Goal: Information Seeking & Learning: Check status

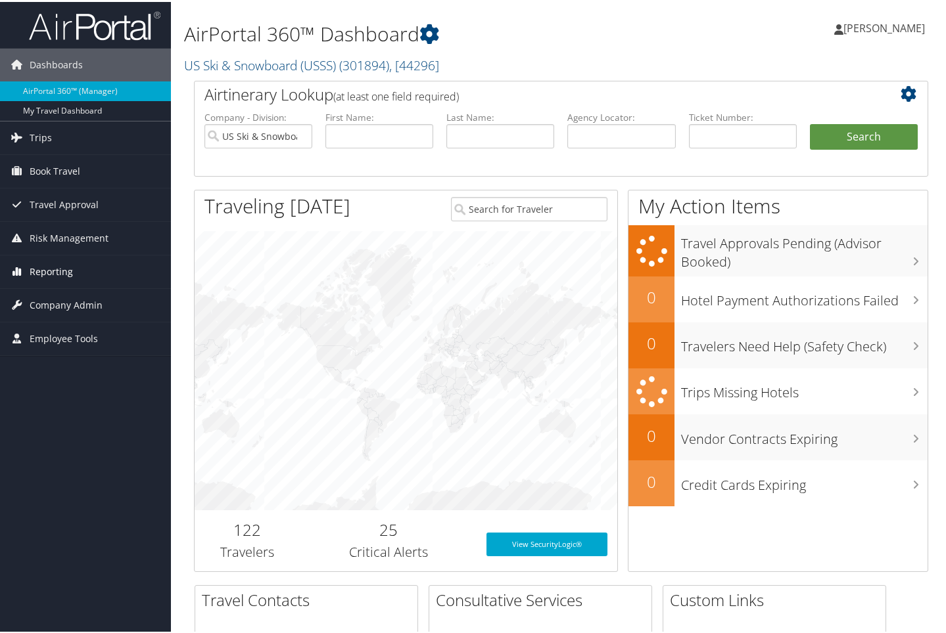
click at [58, 269] on span "Reporting" at bounding box center [51, 270] width 43 height 33
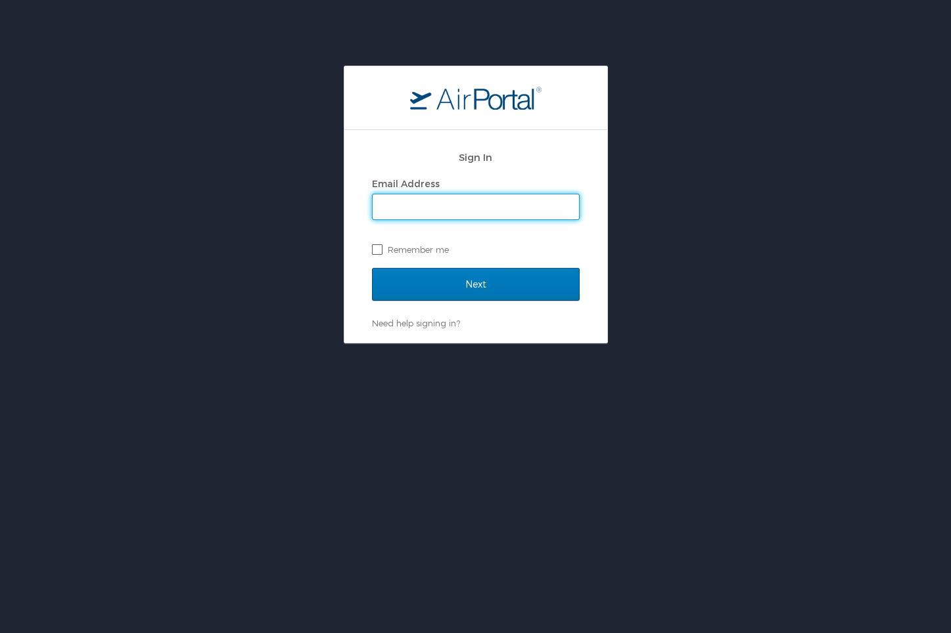
type input "gwynn.watkins@usskiandsnowboard.org"
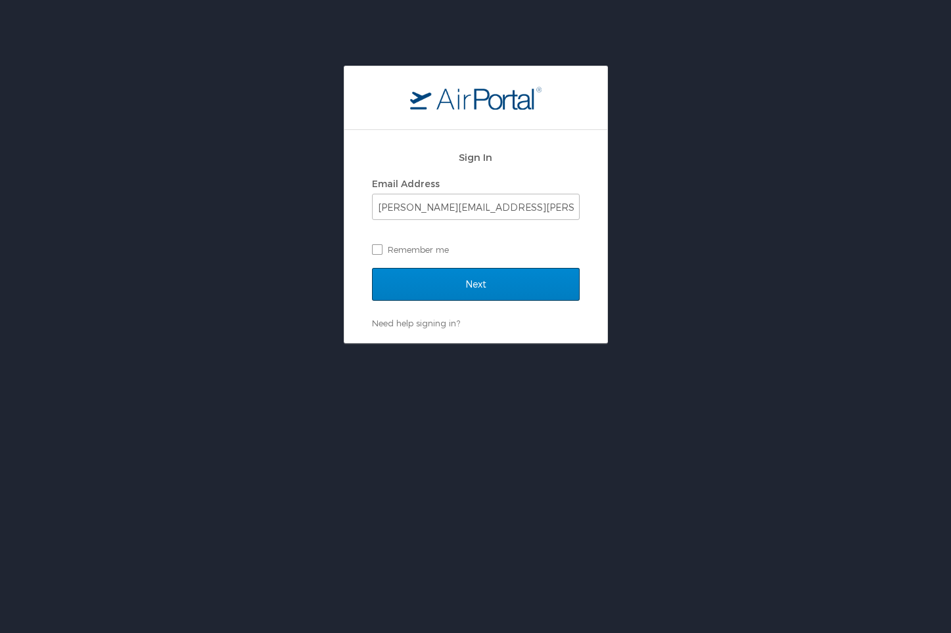
click at [419, 284] on input "Next" at bounding box center [476, 284] width 208 height 33
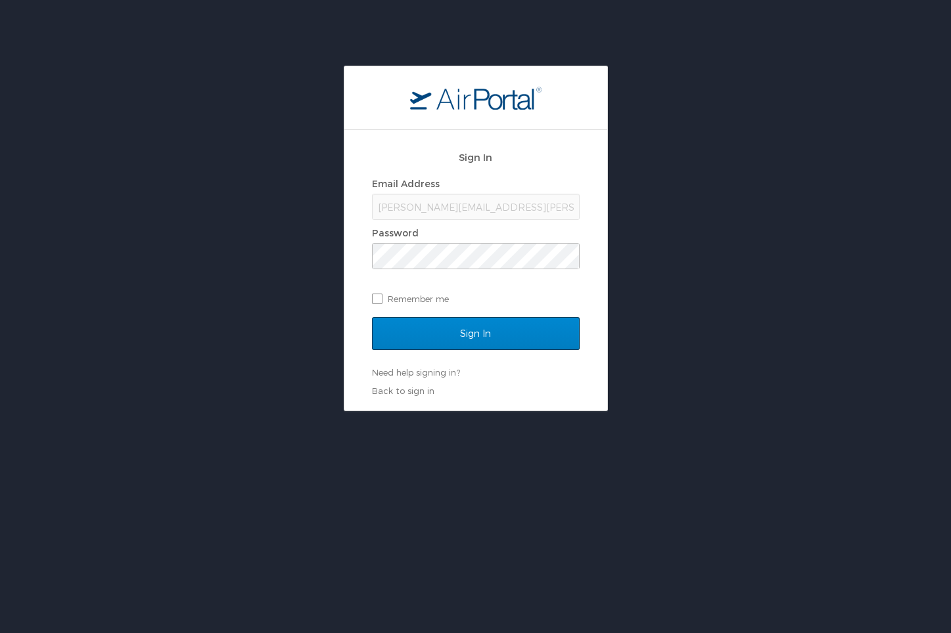
click at [418, 323] on input "Sign In" at bounding box center [476, 333] width 208 height 33
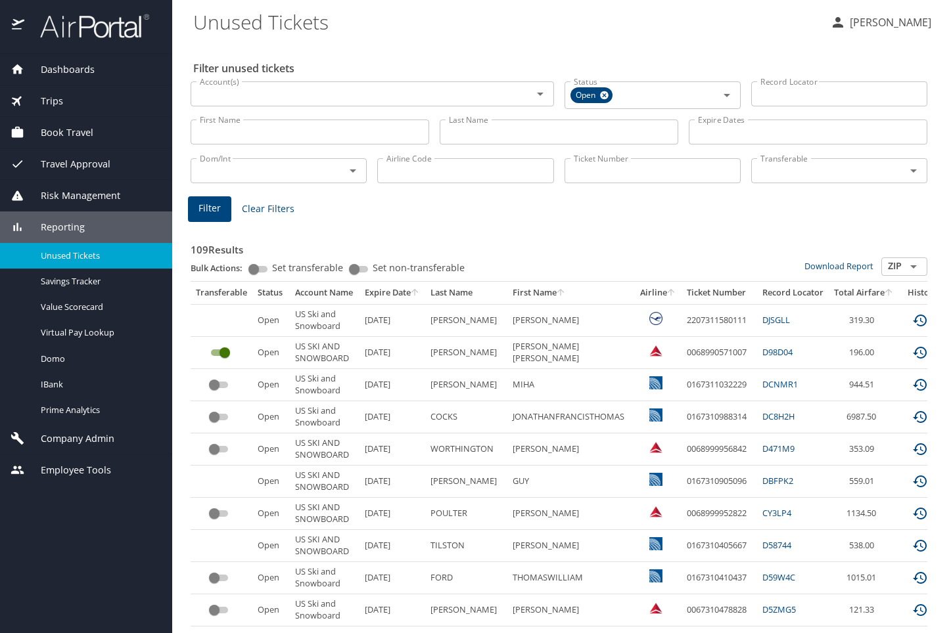
click at [671, 292] on icon "sort" at bounding box center [671, 292] width 11 height 11
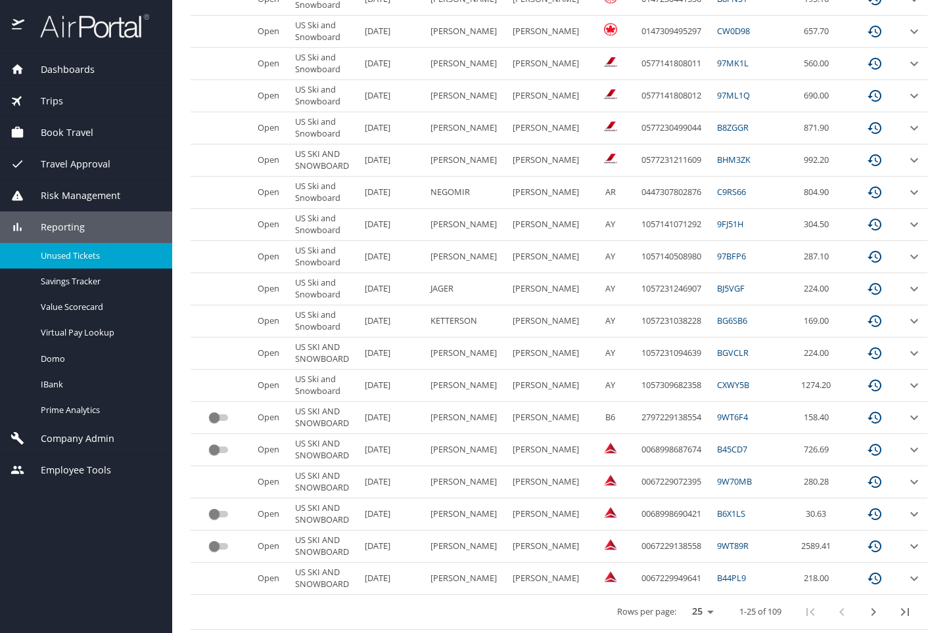
click at [901, 610] on icon "last page" at bounding box center [905, 612] width 8 height 8
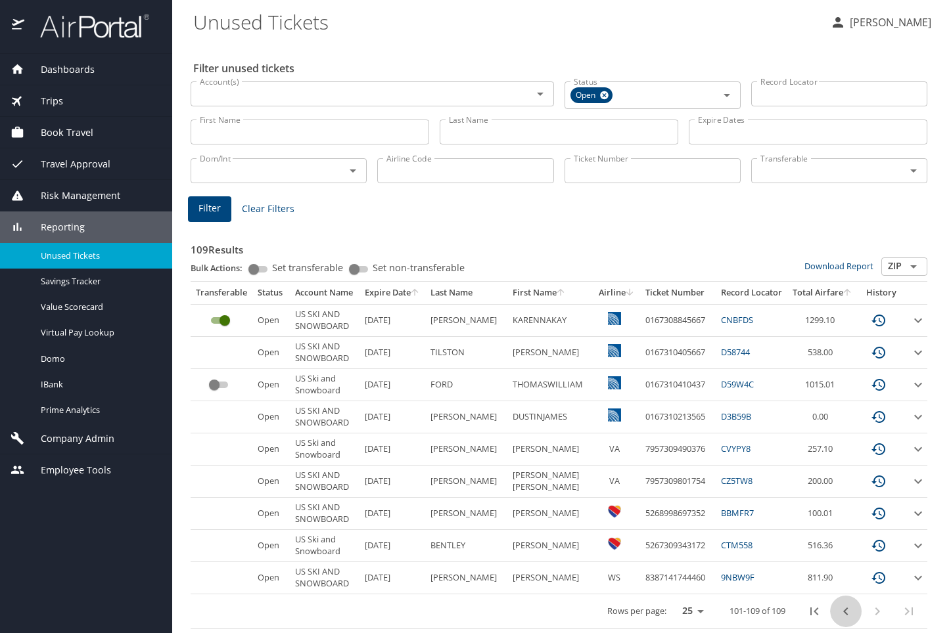
click at [838, 609] on icon "previous page" at bounding box center [846, 612] width 16 height 16
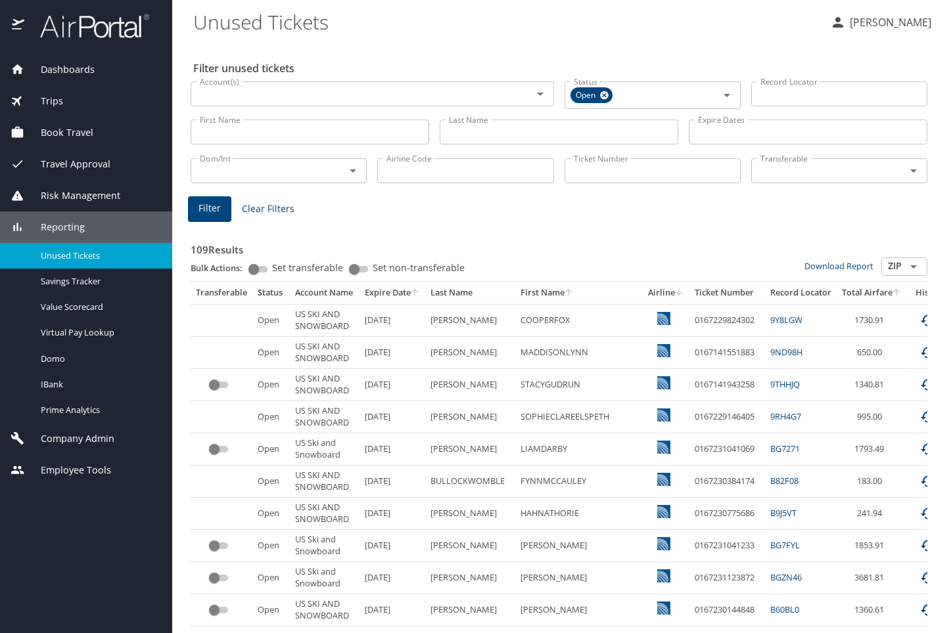
click at [794, 165] on input "Transferable" at bounding box center [819, 170] width 129 height 17
click at [355, 171] on icon "Open" at bounding box center [353, 171] width 7 height 3
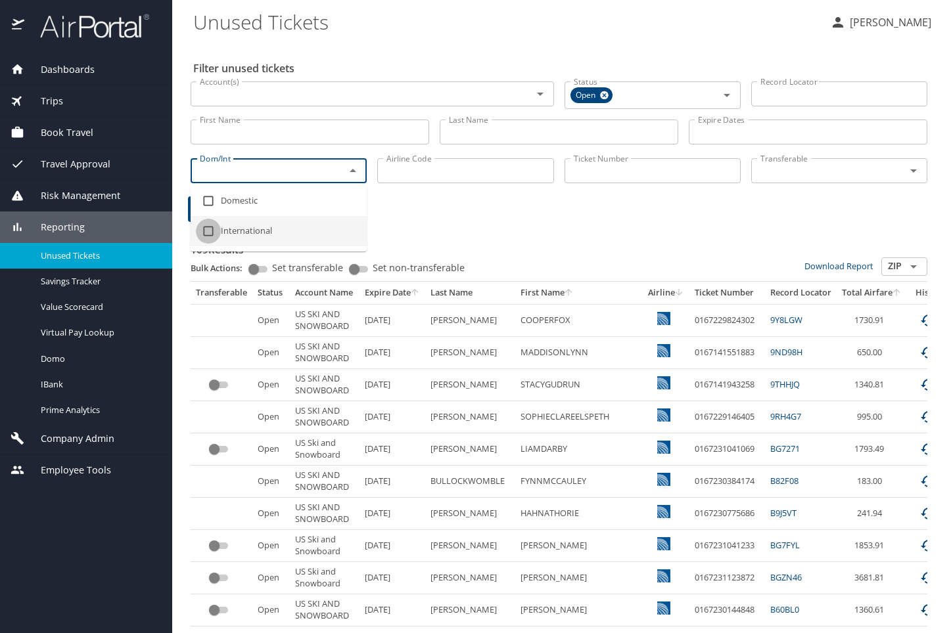
click at [209, 229] on input "checkbox" at bounding box center [208, 231] width 25 height 25
checkbox input "true"
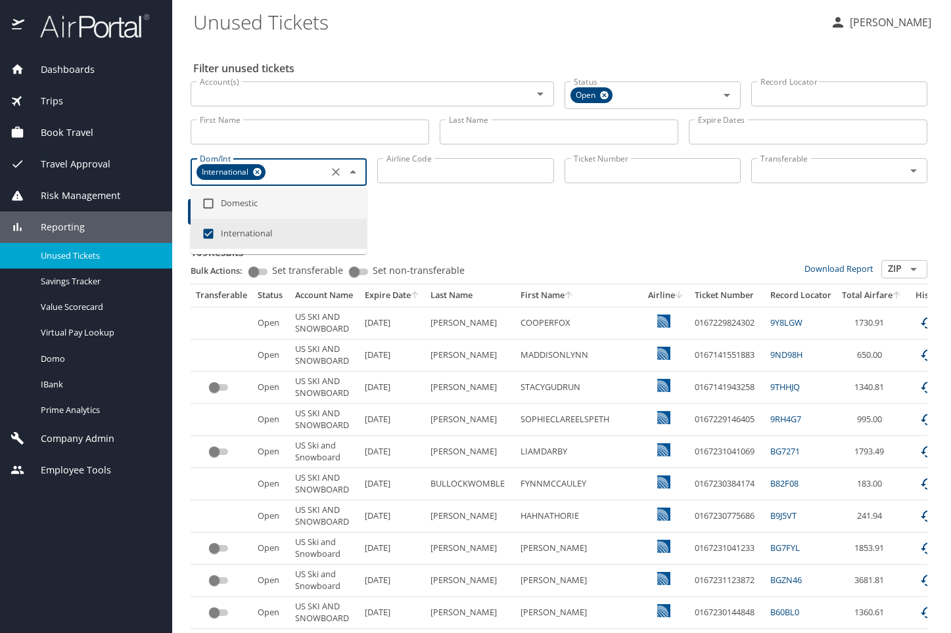
click at [460, 193] on div "Airline Code Airline Code" at bounding box center [465, 171] width 187 height 46
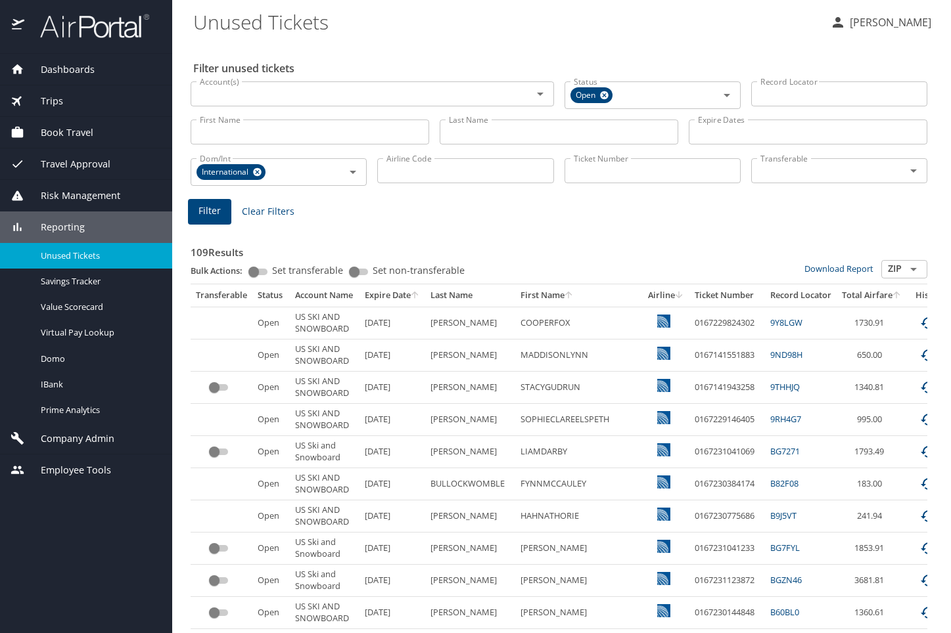
click at [214, 218] on span "Filter" at bounding box center [209, 211] width 22 height 16
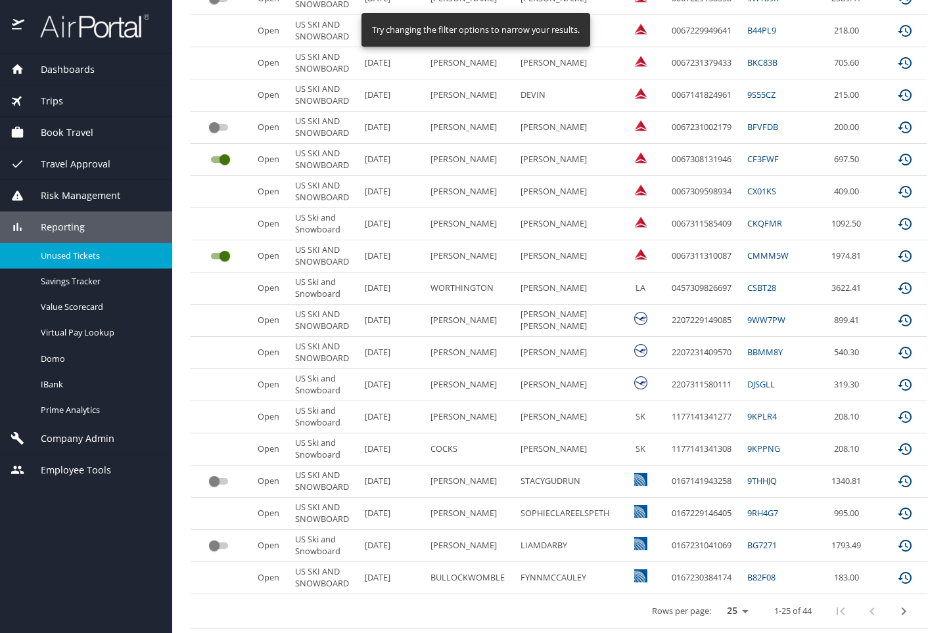
scroll to position [517, 0]
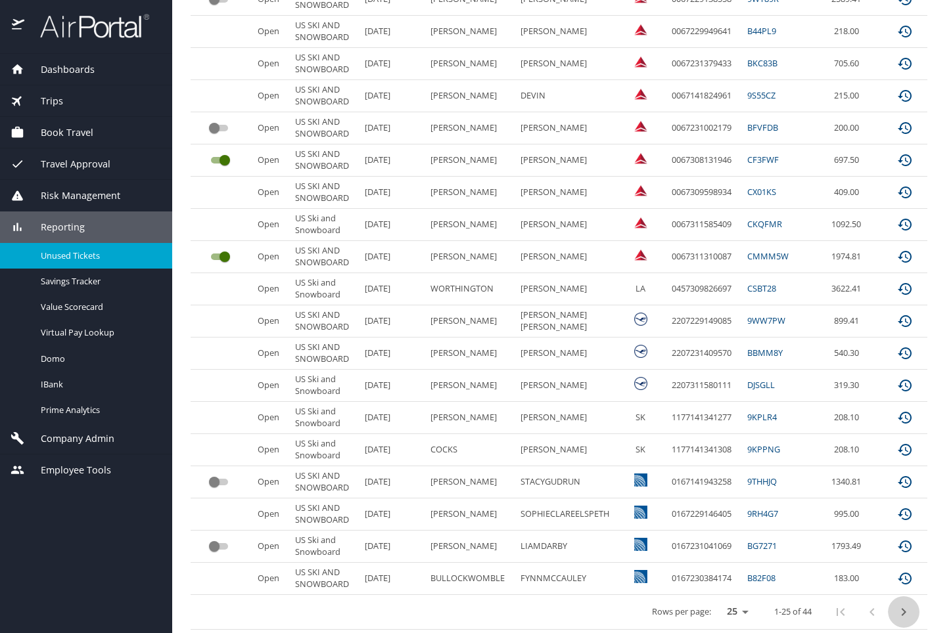
click at [906, 609] on icon "next page" at bounding box center [904, 612] width 5 height 8
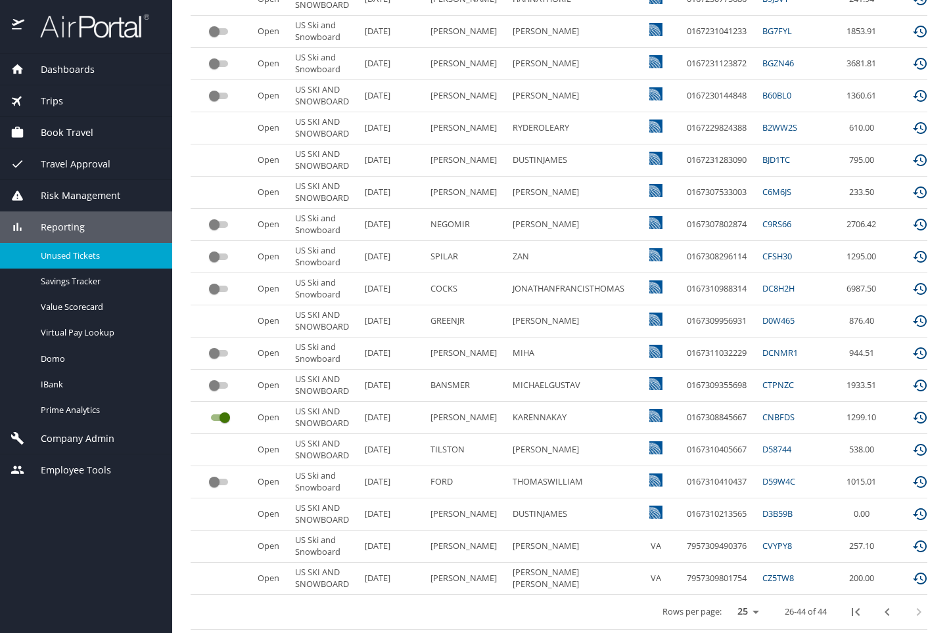
scroll to position [0, 0]
